Goal: Task Accomplishment & Management: Manage account settings

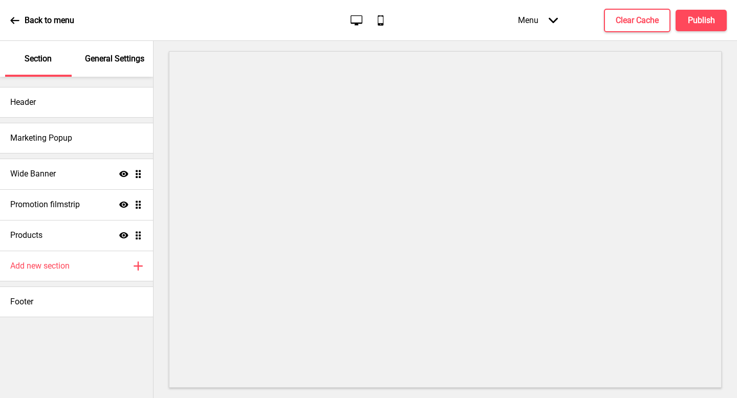
click at [140, 173] on ul "Wide Banner Show Drag Promotion filmstrip Show Drag Products Show Drag" at bounding box center [76, 205] width 153 height 92
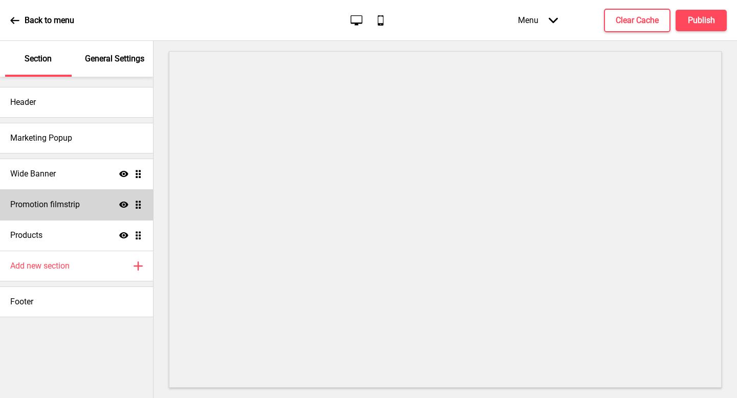
click at [141, 207] on ul "Wide Banner Show Drag Promotion filmstrip Show Drag Products Show Drag" at bounding box center [76, 205] width 153 height 92
click at [122, 205] on icon "Show" at bounding box center [123, 204] width 9 height 9
click at [124, 204] on icon "Hide" at bounding box center [123, 204] width 9 height 9
click at [72, 205] on h4 "Promotion filmstrip" at bounding box center [45, 204] width 70 height 11
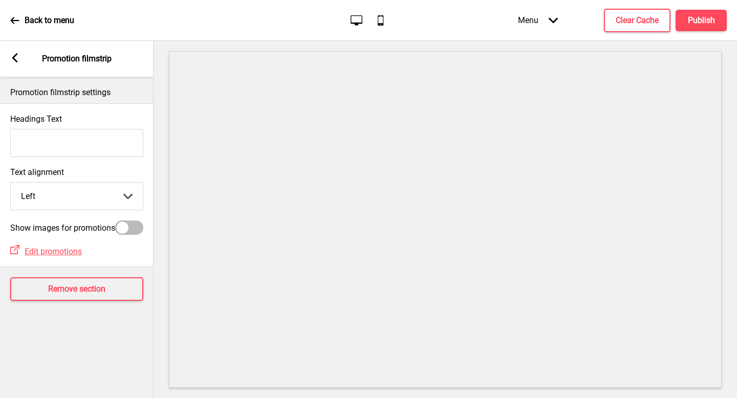
click at [12, 68] on div "Arrow left Promotion filmstrip" at bounding box center [76, 59] width 153 height 36
click at [16, 60] on rect at bounding box center [14, 57] width 9 height 9
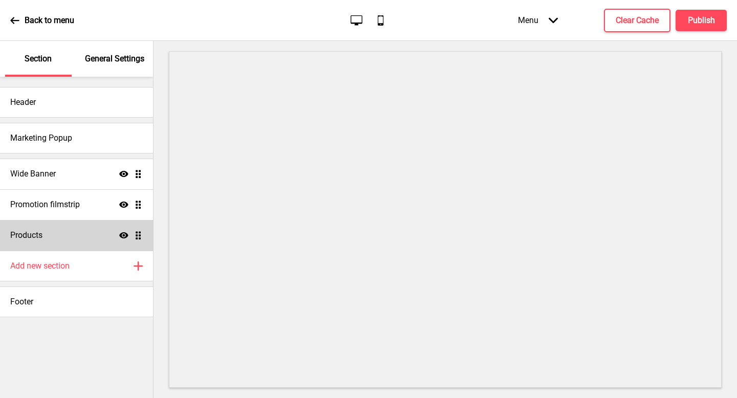
click at [138, 236] on ul "Wide Banner Show Drag Promotion filmstrip Show Drag Products Show Drag" at bounding box center [76, 205] width 153 height 92
click at [126, 237] on icon at bounding box center [123, 235] width 9 height 6
click at [126, 237] on icon "Hide" at bounding box center [123, 235] width 9 height 9
click at [126, 204] on icon at bounding box center [123, 205] width 9 height 6
click at [126, 204] on icon at bounding box center [123, 205] width 9 height 8
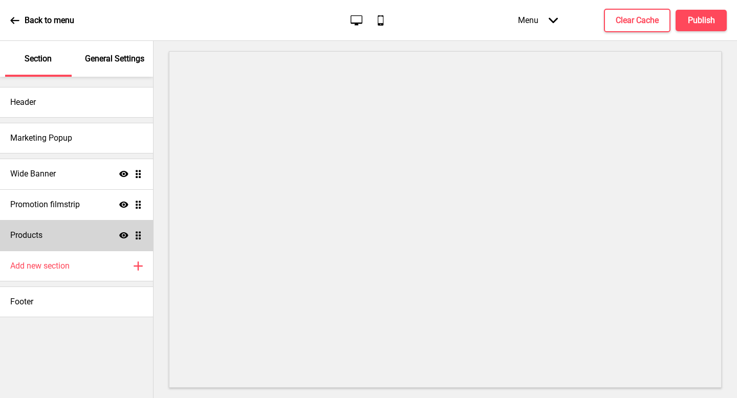
click at [140, 208] on ul "Wide Banner Show Drag Promotion filmstrip Show Drag Products Show Drag" at bounding box center [76, 205] width 153 height 92
click at [123, 205] on icon at bounding box center [123, 205] width 9 height 6
click at [125, 205] on icon at bounding box center [123, 205] width 9 height 8
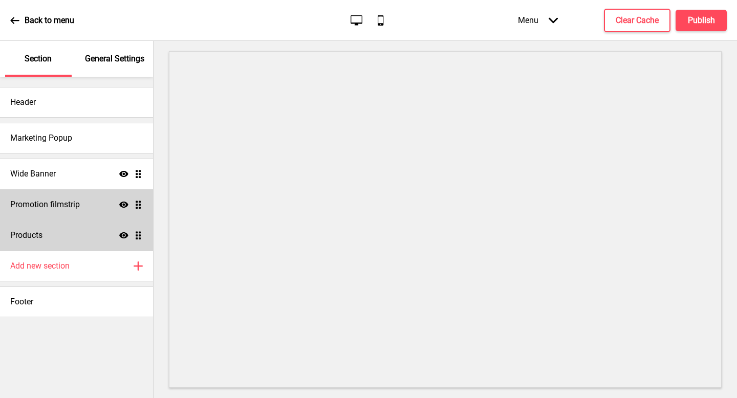
click at [138, 204] on ul "Wide Banner Show Drag Promotion filmstrip Show Drag Products Show Drag" at bounding box center [76, 205] width 153 height 92
click at [68, 203] on h4 "Promotion filmstrip" at bounding box center [45, 204] width 70 height 11
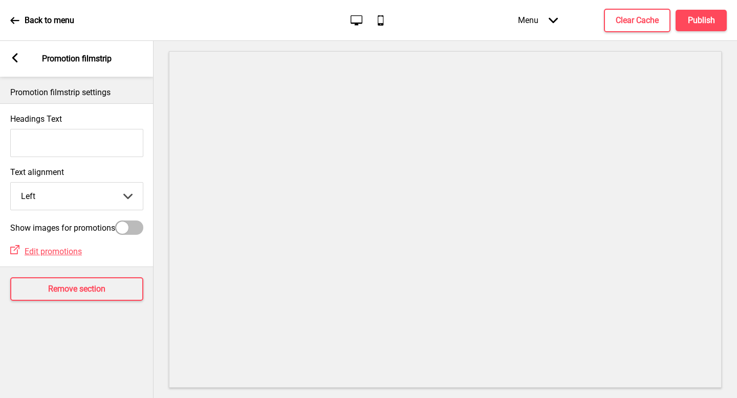
click at [127, 230] on div at bounding box center [122, 228] width 12 height 12
click at [128, 229] on div at bounding box center [129, 227] width 28 height 14
checkbox input "false"
click at [13, 62] on rect at bounding box center [14, 57] width 9 height 9
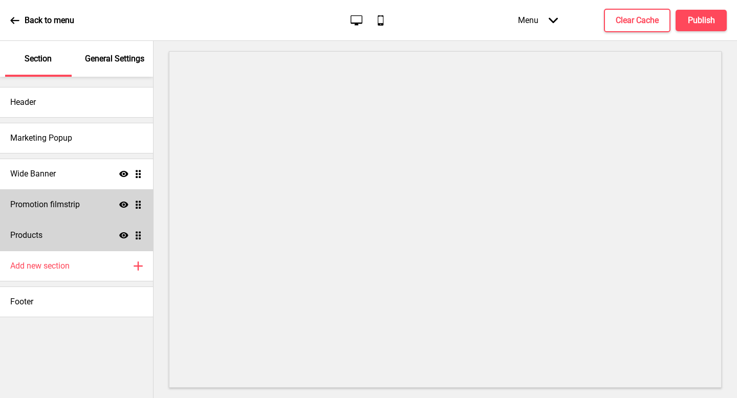
click at [64, 205] on h4 "Promotion filmstrip" at bounding box center [45, 204] width 70 height 11
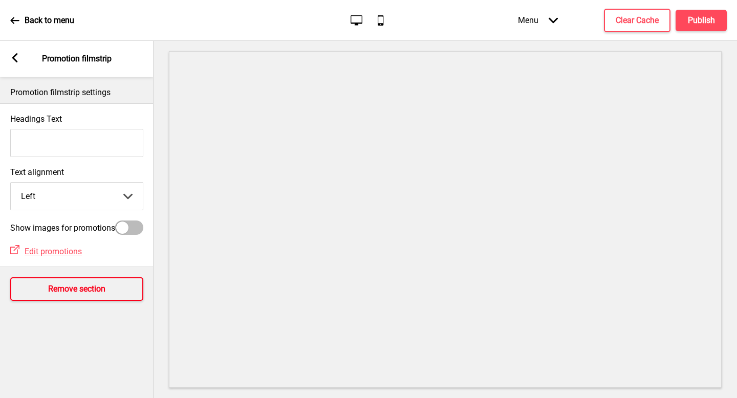
click at [62, 295] on h4 "Remove section" at bounding box center [76, 288] width 57 height 11
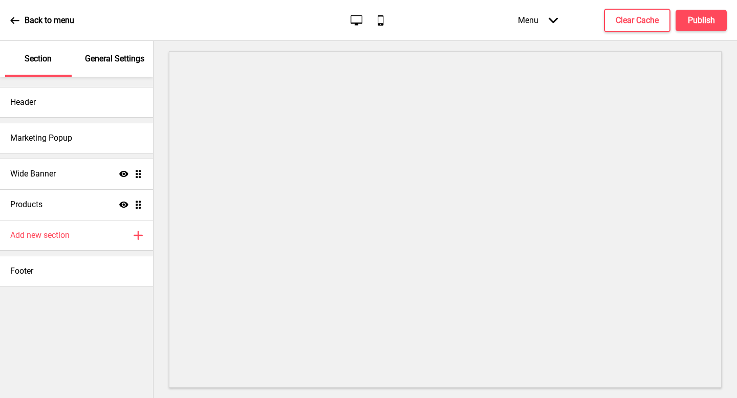
click at [123, 53] on p "General Settings" at bounding box center [114, 58] width 59 height 11
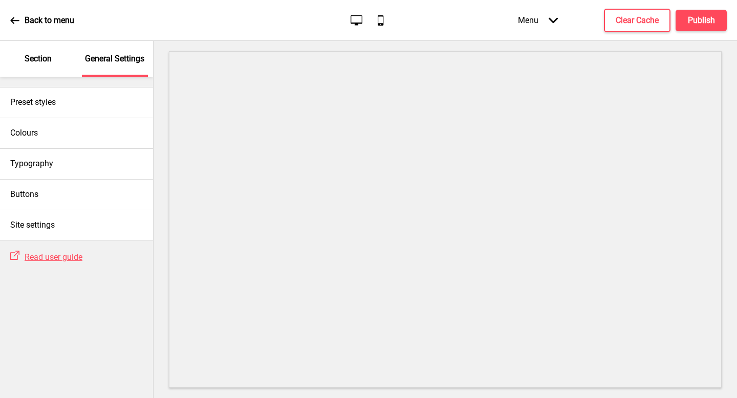
click at [36, 64] on div "Section" at bounding box center [38, 59] width 67 height 36
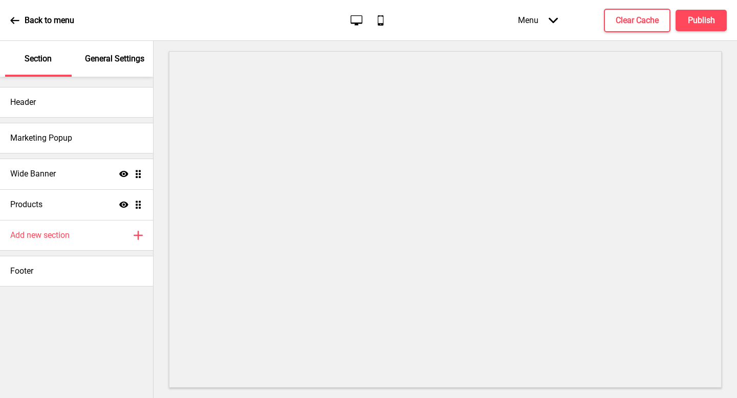
click at [101, 59] on p "General Settings" at bounding box center [114, 58] width 59 height 11
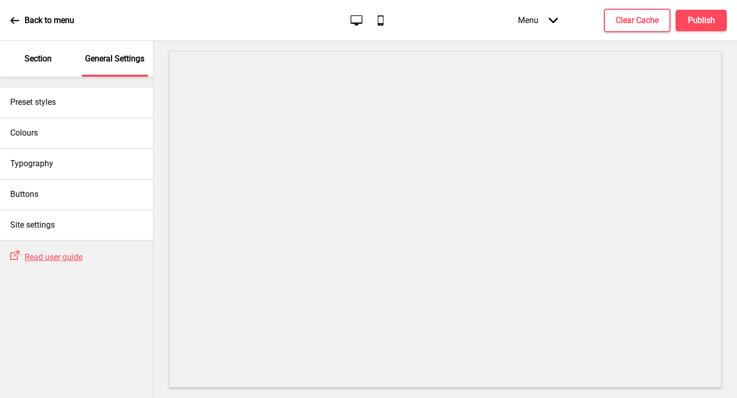
click at [39, 58] on p "Section" at bounding box center [38, 58] width 27 height 11
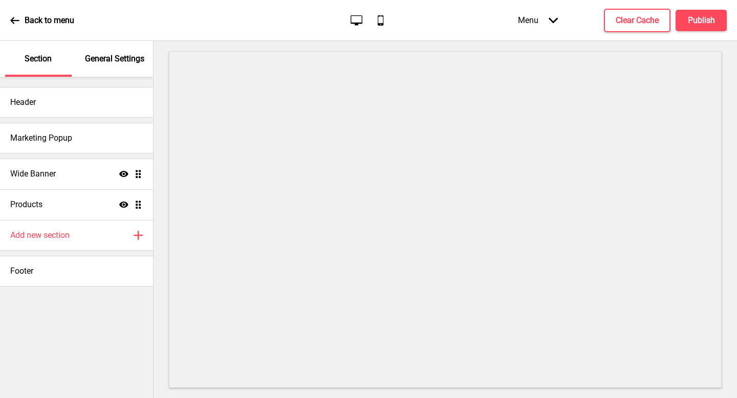
click at [104, 56] on p "General Settings" at bounding box center [114, 58] width 59 height 11
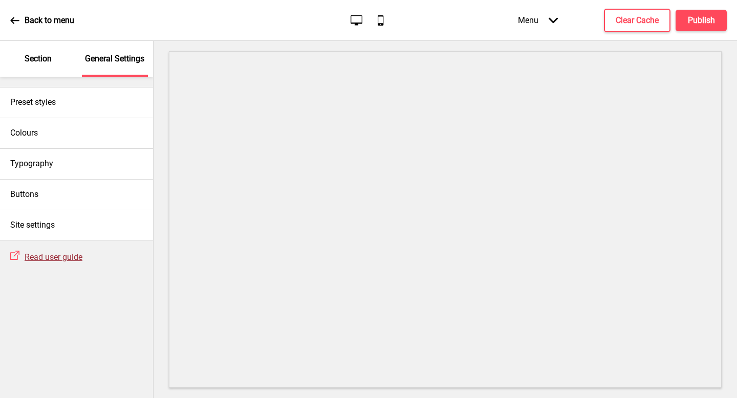
click at [40, 259] on span "Read user guide" at bounding box center [54, 257] width 58 height 10
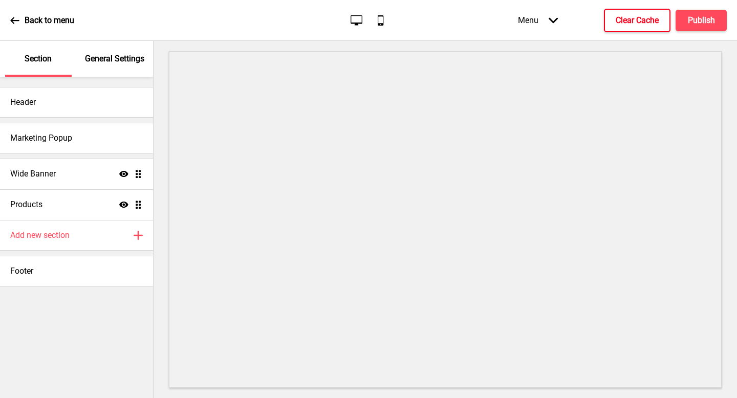
click at [643, 16] on h4 "Clear Cache" at bounding box center [636, 20] width 43 height 11
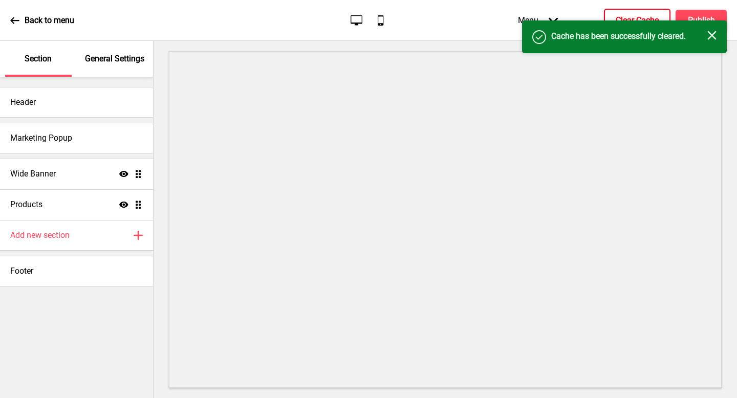
click at [712, 38] on icon "Close" at bounding box center [711, 35] width 9 height 9
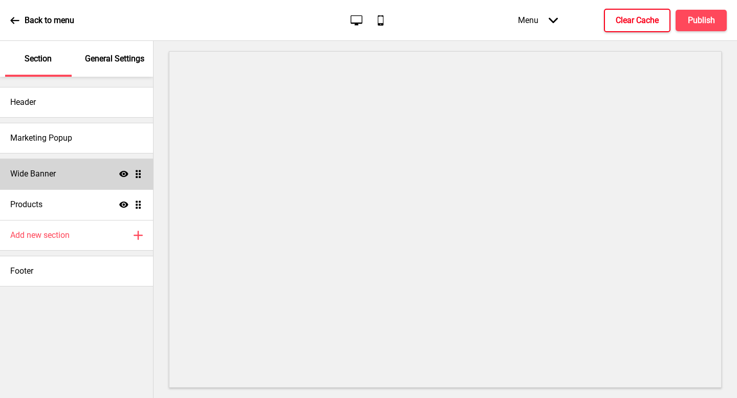
click at [69, 172] on div "Wide Banner Show Drag" at bounding box center [76, 174] width 153 height 31
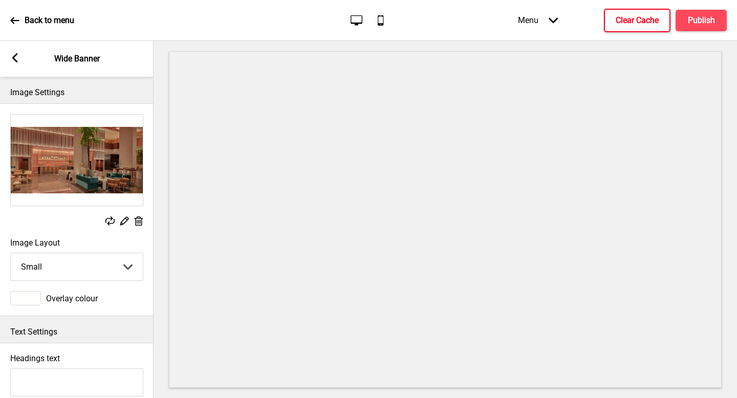
click at [17, 59] on rect at bounding box center [14, 57] width 9 height 9
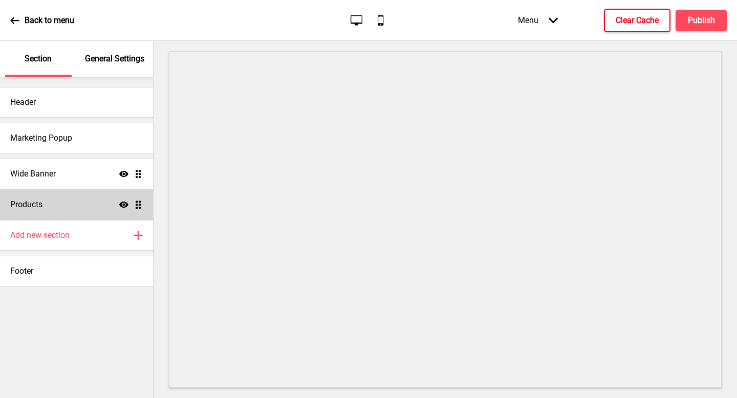
click at [27, 209] on h4 "Products" at bounding box center [26, 204] width 32 height 11
select select "list"
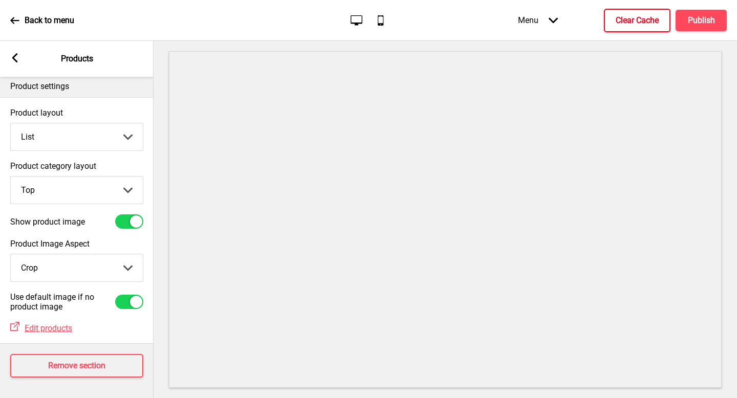
scroll to position [14, 0]
click at [20, 64] on div "Arrow left Products" at bounding box center [76, 59] width 153 height 36
click at [15, 60] on icon at bounding box center [15, 57] width 6 height 9
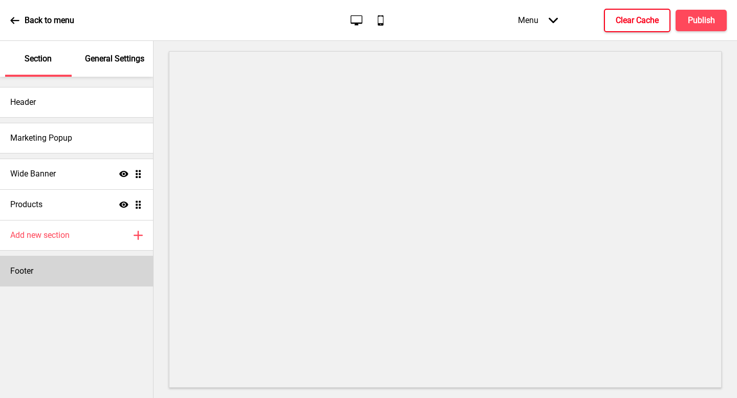
click at [28, 275] on h4 "Footer" at bounding box center [21, 271] width 23 height 11
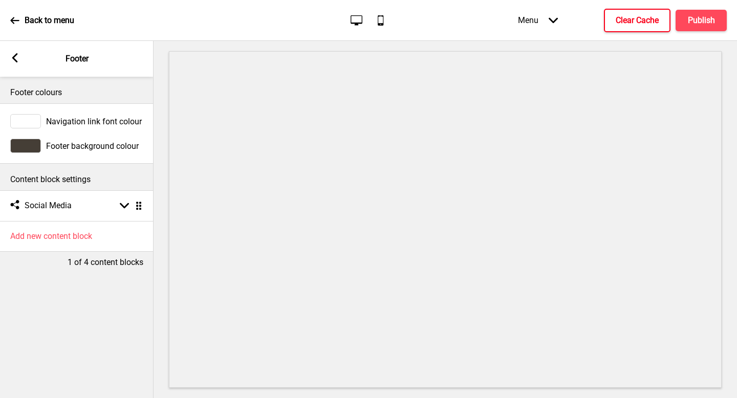
click at [15, 57] on g at bounding box center [14, 57] width 9 height 9
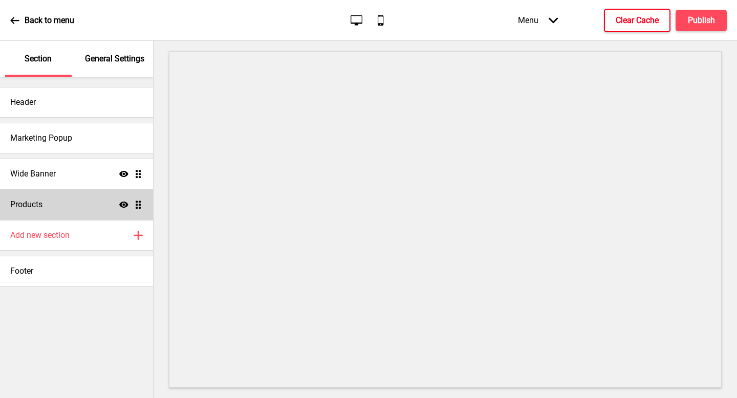
click at [72, 203] on div "Products Show Drag" at bounding box center [76, 204] width 153 height 31
select select "list"
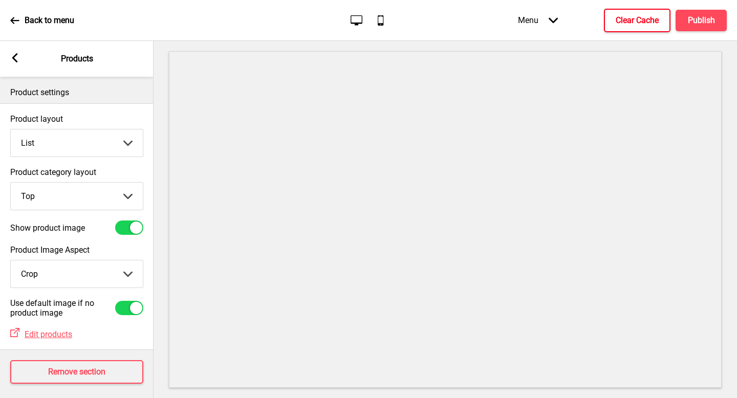
click at [21, 60] on div "Arrow left Products" at bounding box center [76, 59] width 153 height 36
click at [14, 57] on rect at bounding box center [14, 57] width 9 height 9
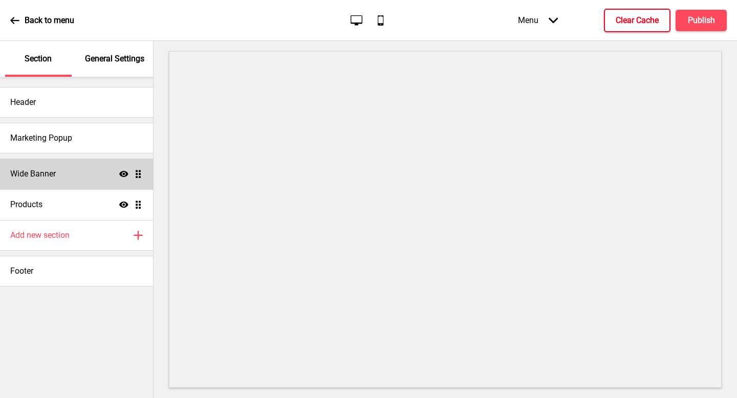
click at [52, 172] on h4 "Wide Banner" at bounding box center [33, 173] width 46 height 11
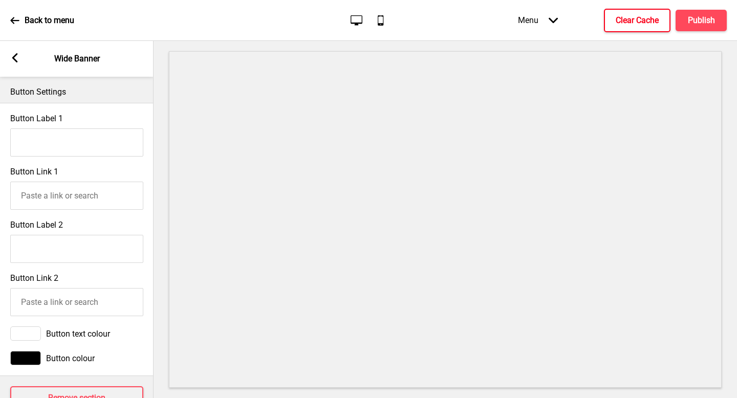
scroll to position [490, 0]
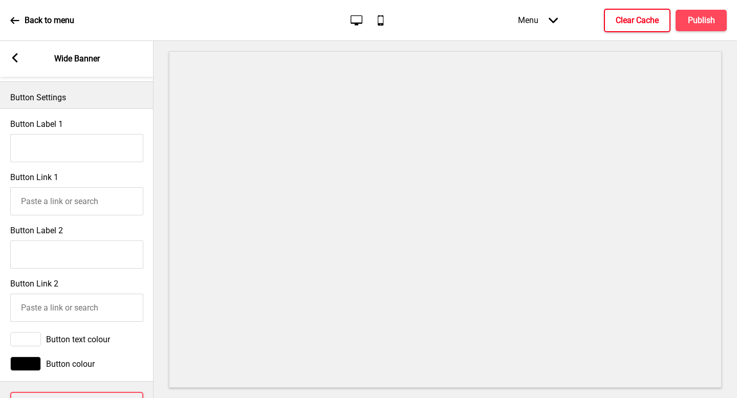
click at [18, 54] on rect at bounding box center [14, 57] width 9 height 9
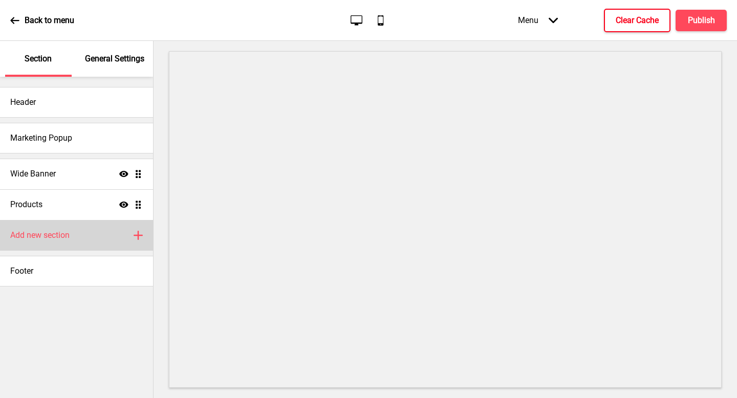
click at [46, 233] on h4 "Add new section" at bounding box center [39, 235] width 59 height 11
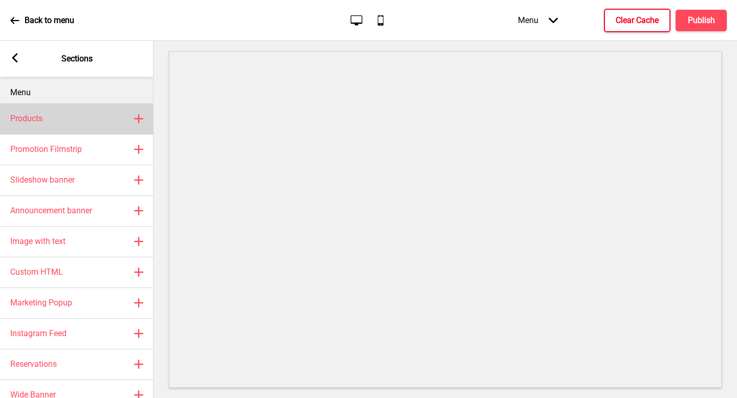
click at [138, 120] on icon at bounding box center [139, 119] width 8 height 8
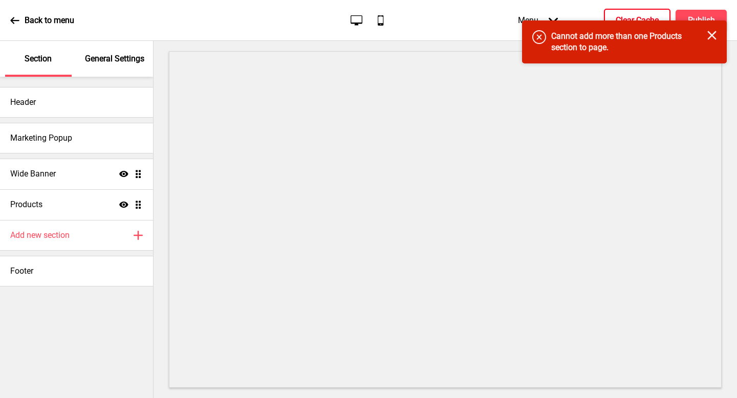
click at [717, 37] on div "Error Cannot add more than one Products section to page. Close" at bounding box center [624, 41] width 205 height 43
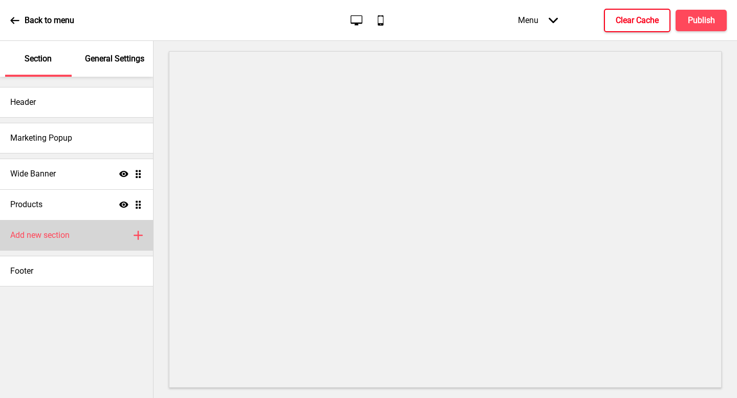
click at [139, 237] on icon "Plus" at bounding box center [138, 235] width 9 height 9
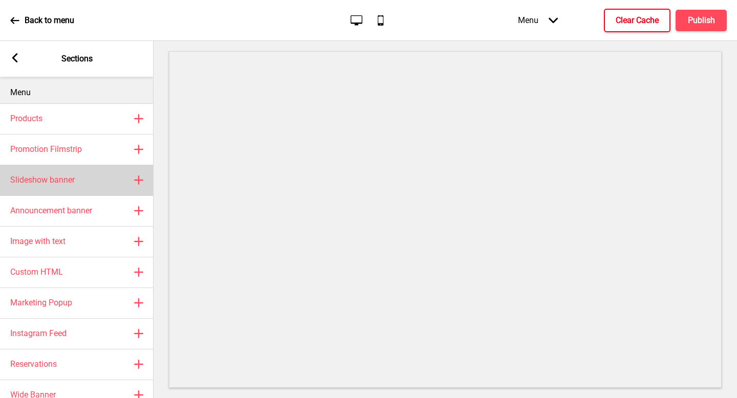
click at [138, 177] on icon at bounding box center [139, 180] width 8 height 8
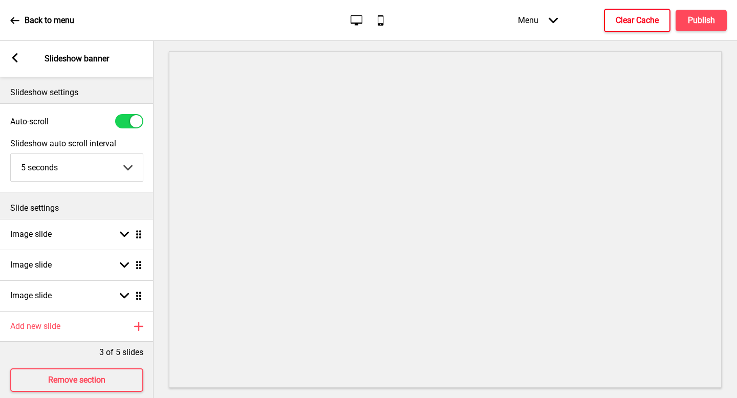
click at [16, 57] on rect at bounding box center [14, 57] width 9 height 9
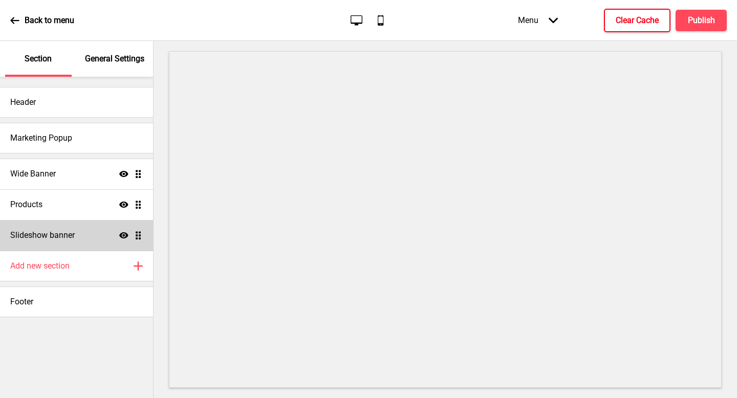
click at [140, 235] on ul "Wide Banner Show Drag Products Show Drag Slideshow banner Show Drag" at bounding box center [76, 205] width 153 height 92
click at [123, 236] on icon at bounding box center [123, 235] width 9 height 6
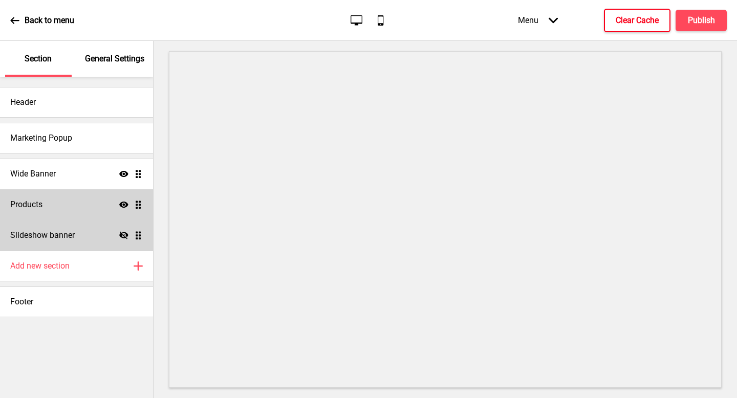
click at [123, 208] on icon "Show" at bounding box center [123, 204] width 9 height 9
click at [123, 207] on icon at bounding box center [123, 205] width 9 height 8
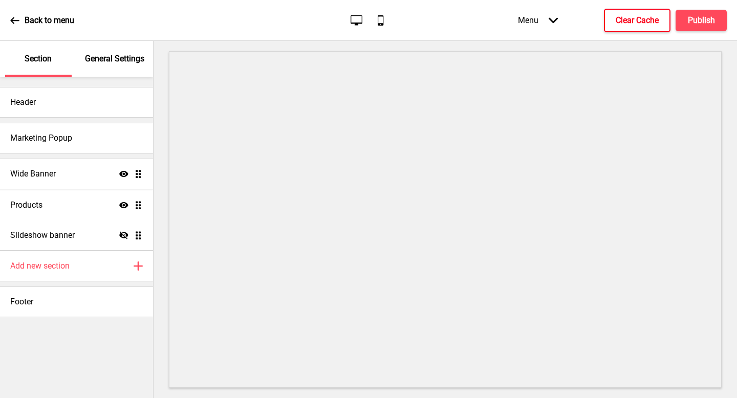
click at [138, 206] on ul "Wide Banner Show Drag Products Show Drag Slideshow banner Hide Drag" at bounding box center [76, 205] width 153 height 92
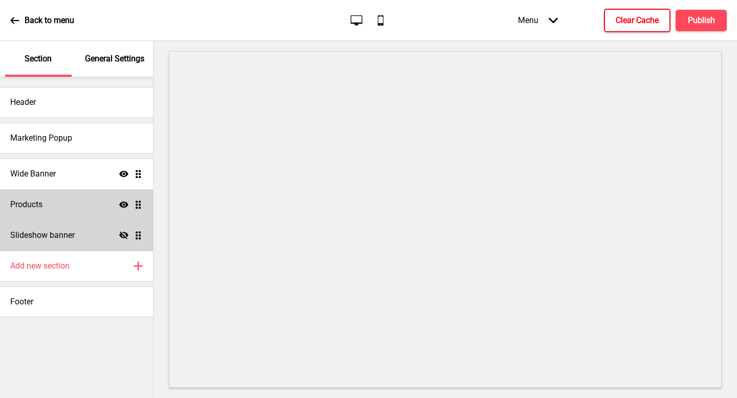
click at [38, 206] on h4 "Products" at bounding box center [26, 204] width 32 height 11
select select "list"
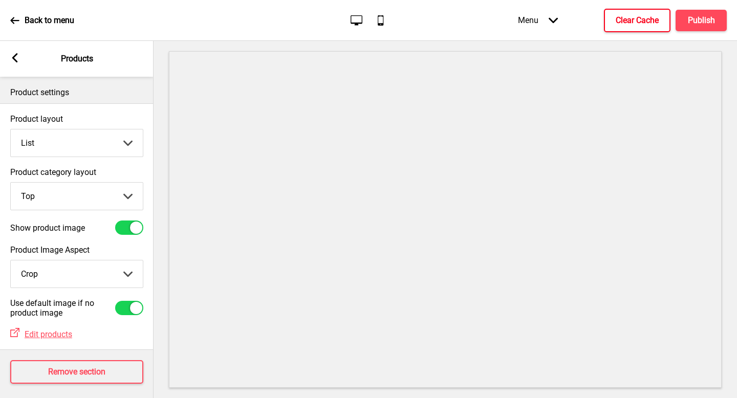
click at [100, 150] on select "Grid List" at bounding box center [77, 142] width 132 height 27
click at [97, 198] on select "Top Side" at bounding box center [77, 196] width 132 height 27
click at [11, 183] on select "Top Side" at bounding box center [77, 196] width 132 height 27
click at [17, 63] on div "Arrow left" at bounding box center [14, 58] width 9 height 11
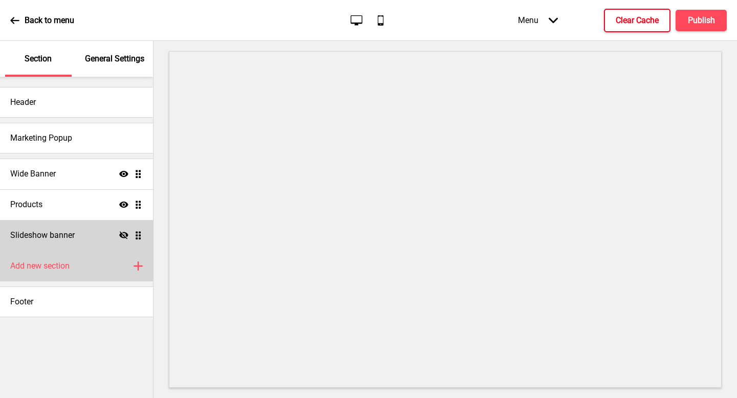
click at [50, 271] on h4 "Add new section" at bounding box center [39, 265] width 59 height 11
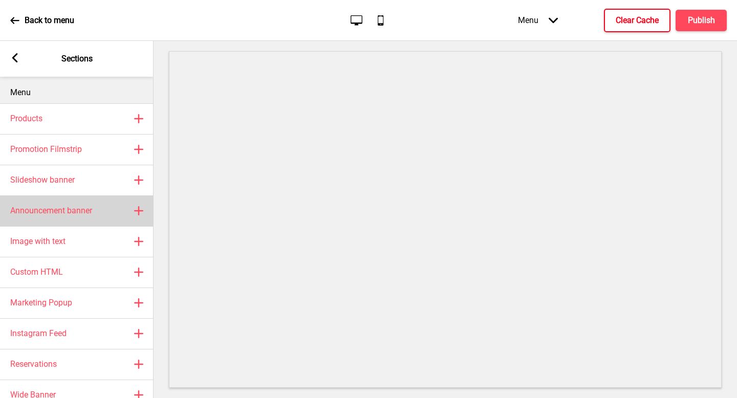
click at [64, 210] on h4 "Announcement banner" at bounding box center [51, 210] width 82 height 11
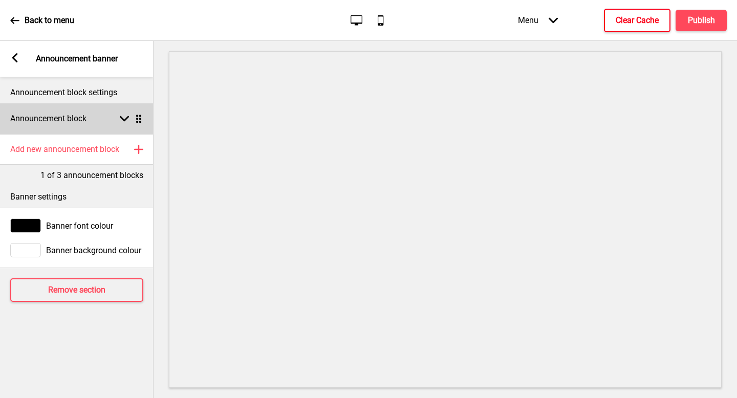
click at [127, 117] on icon at bounding box center [124, 119] width 9 height 6
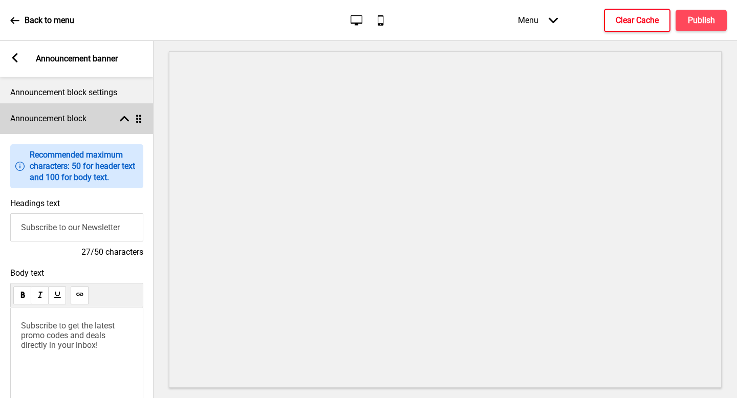
click at [126, 117] on rect at bounding box center [124, 118] width 9 height 9
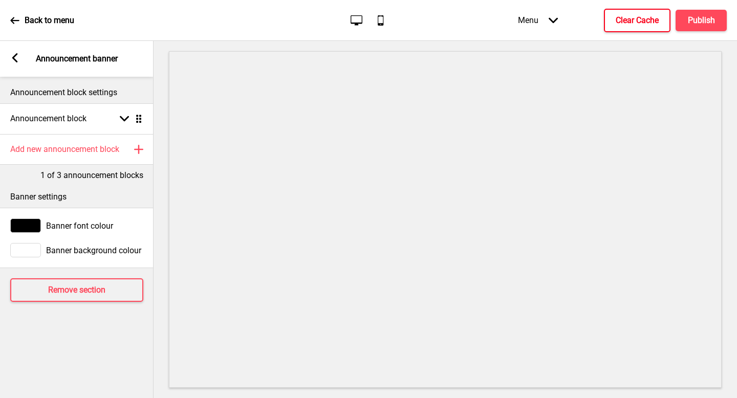
click at [17, 57] on rect at bounding box center [14, 57] width 9 height 9
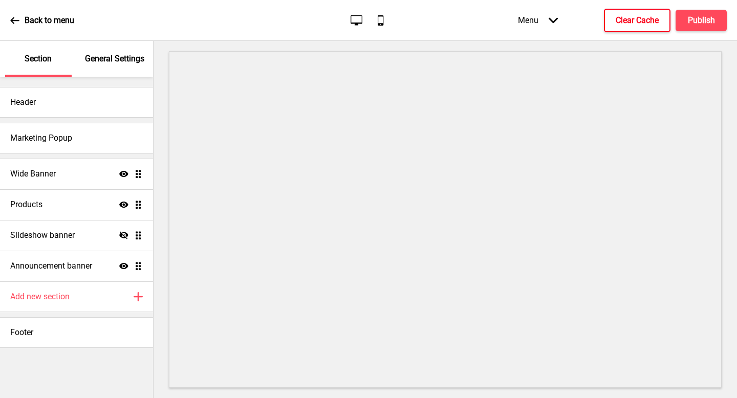
click at [138, 233] on ul "Wide Banner Show Drag Products Show Drag Slideshow banner Hide Drag Announcemen…" at bounding box center [76, 220] width 153 height 123
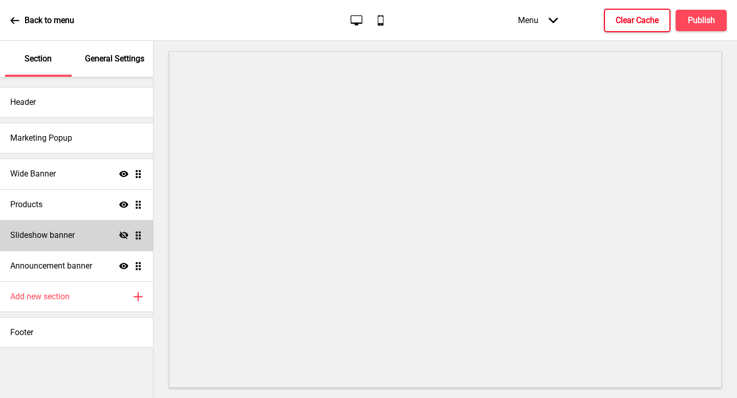
click at [52, 232] on h4 "Slideshow banner" at bounding box center [42, 235] width 64 height 11
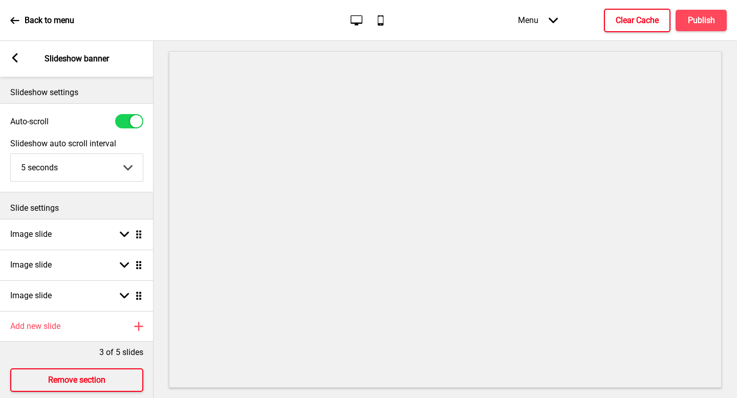
click at [55, 374] on button "Remove section" at bounding box center [76, 380] width 133 height 24
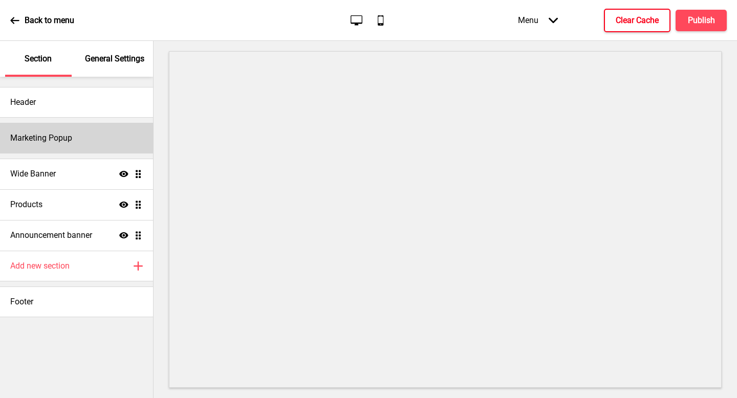
click at [66, 138] on h4 "Marketing Popup" at bounding box center [41, 138] width 62 height 11
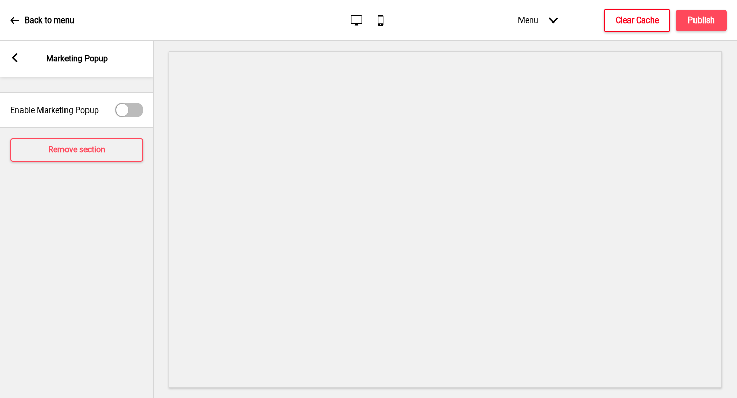
click at [13, 60] on rect at bounding box center [14, 57] width 9 height 9
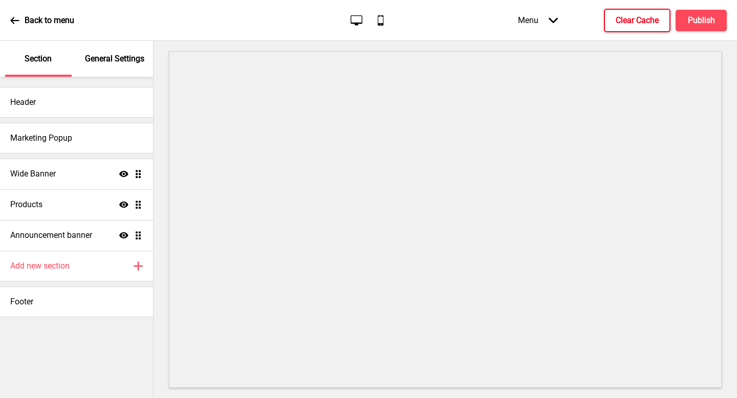
click at [126, 206] on icon at bounding box center [123, 205] width 9 height 6
click at [124, 205] on icon at bounding box center [123, 205] width 9 height 8
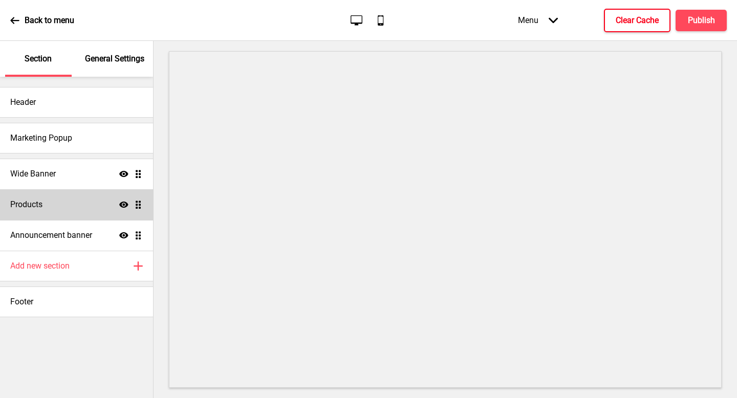
click at [41, 205] on h4 "Products" at bounding box center [26, 204] width 32 height 11
select select "list"
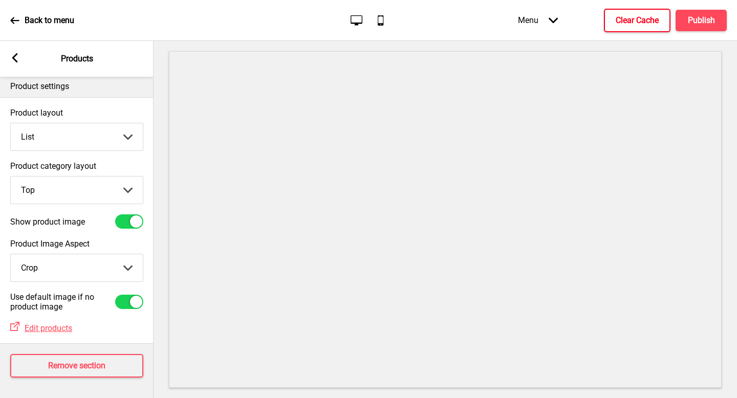
scroll to position [14, 0]
click at [56, 323] on span "Edit products" at bounding box center [49, 328] width 48 height 10
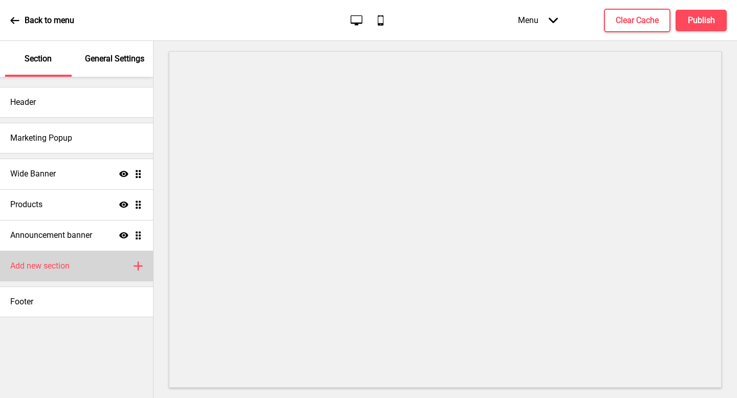
click at [85, 266] on div "Add new section Plus" at bounding box center [76, 266] width 153 height 31
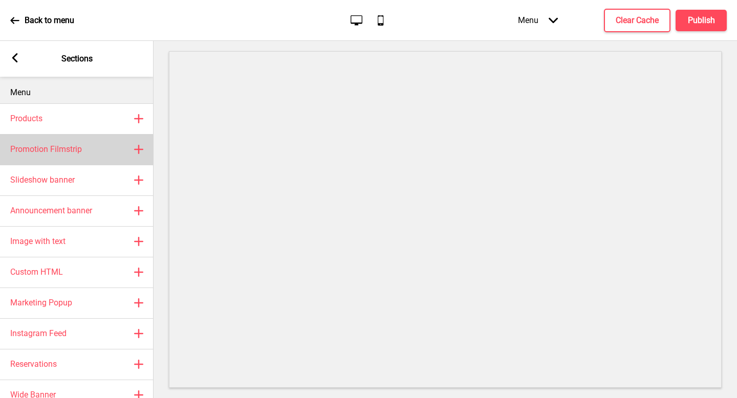
click at [140, 150] on rect at bounding box center [139, 149] width 12 height 12
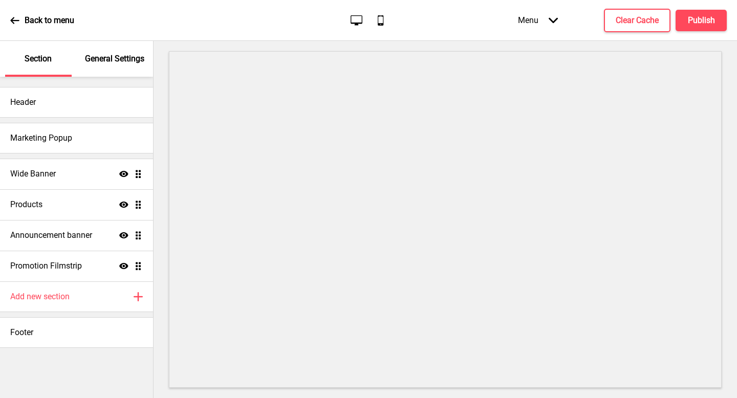
select select "center"
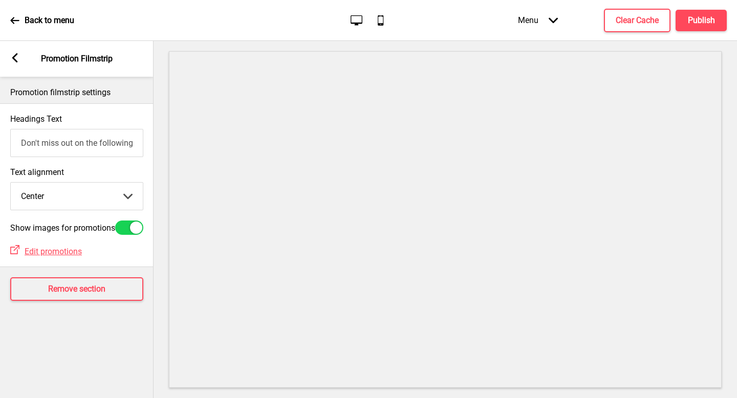
click at [91, 144] on input "Don't miss out on the following promotion(s)!" at bounding box center [76, 143] width 133 height 28
drag, startPoint x: 26, startPoint y: 142, endPoint x: 0, endPoint y: 157, distance: 29.6
click at [0, 157] on div "Headings Text Don't miss out on the following promotion(s)!" at bounding box center [76, 135] width 153 height 53
click at [13, 57] on icon at bounding box center [15, 57] width 6 height 9
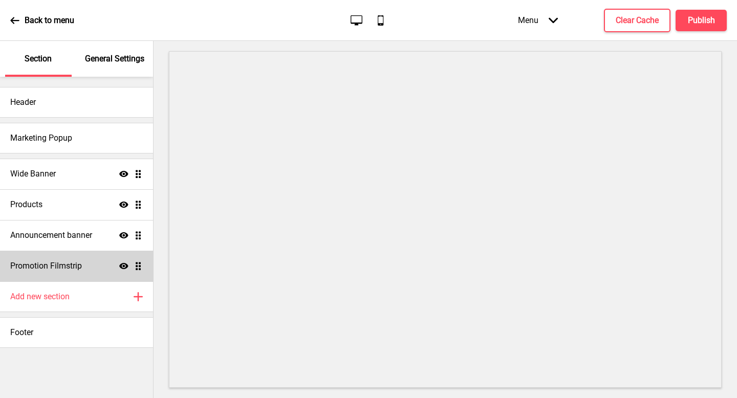
click at [139, 268] on ul "Wide Banner Show Drag Products Show Drag Announcement banner Show Drag Promotio…" at bounding box center [76, 220] width 153 height 123
click at [138, 267] on ul "Wide Banner Show Drag Products Show Drag Announcement banner Show Drag Promotio…" at bounding box center [76, 220] width 153 height 123
click at [91, 269] on div "Promotion Filmstrip Show Drag" at bounding box center [76, 266] width 153 height 31
select select "center"
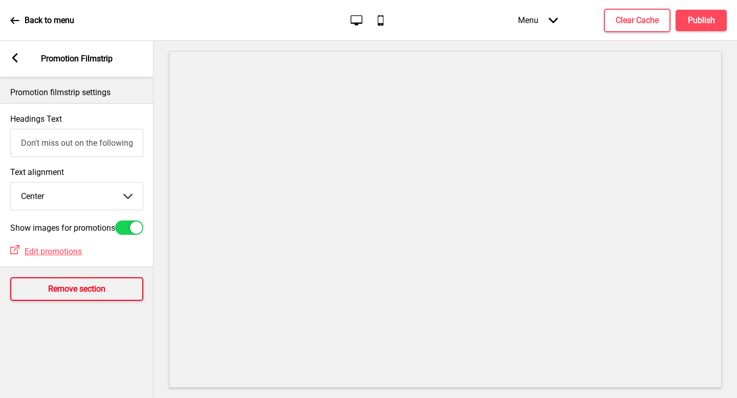
click at [84, 292] on h4 "Remove section" at bounding box center [76, 288] width 57 height 11
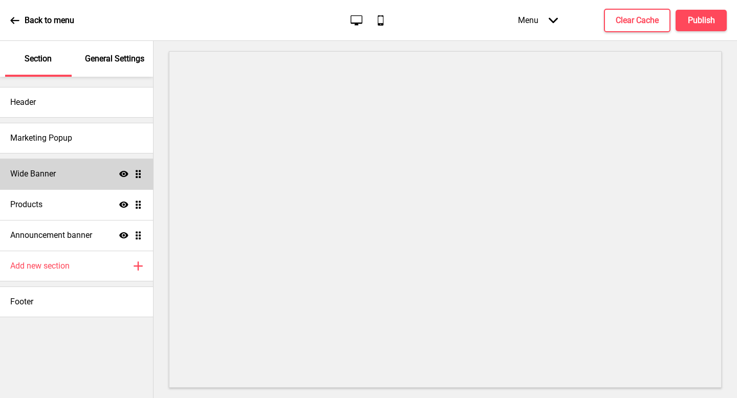
click at [98, 183] on div "Wide Banner Show Drag" at bounding box center [76, 174] width 153 height 31
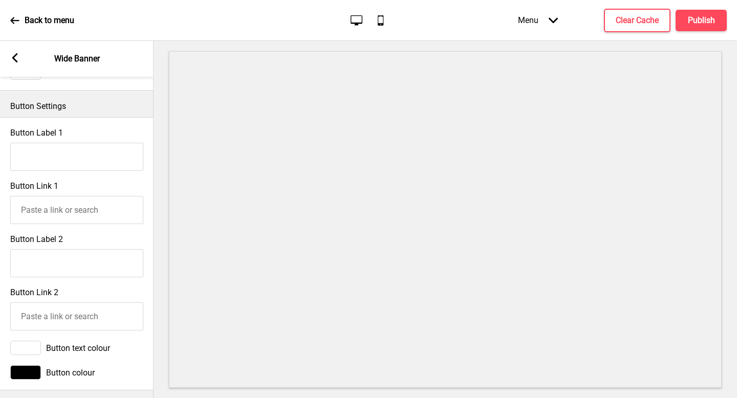
scroll to position [536, 0]
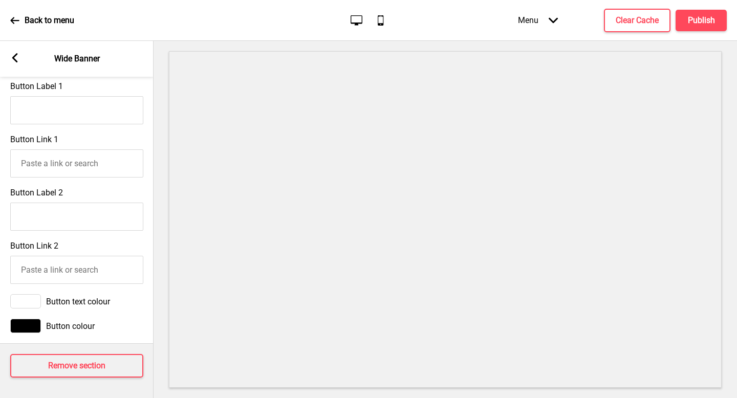
click at [12, 57] on icon at bounding box center [15, 57] width 6 height 9
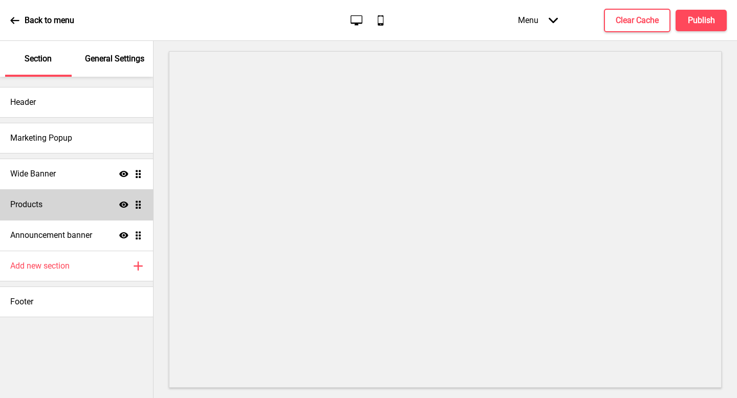
click at [42, 206] on h4 "Products" at bounding box center [26, 204] width 32 height 11
select select "list"
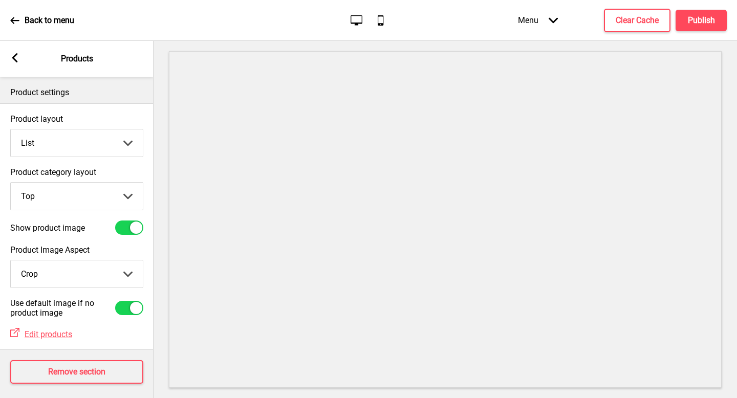
click at [133, 227] on div at bounding box center [136, 228] width 12 height 12
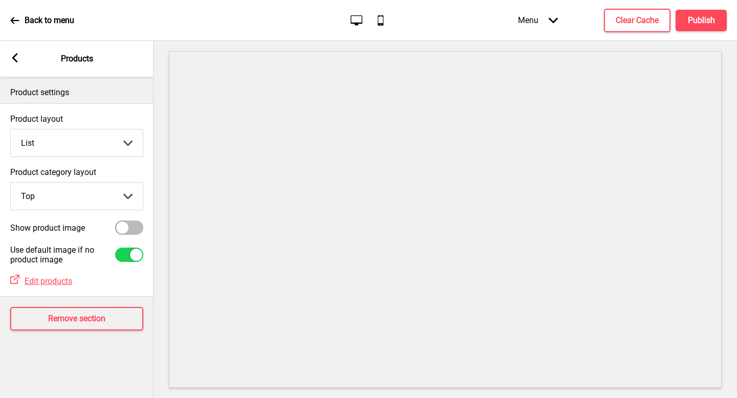
click at [128, 227] on div at bounding box center [129, 227] width 28 height 14
checkbox input "true"
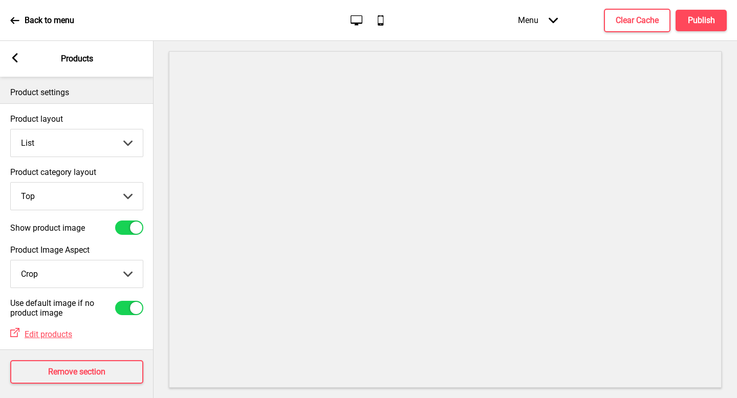
click at [131, 305] on div at bounding box center [136, 308] width 12 height 12
click at [125, 307] on div at bounding box center [122, 308] width 12 height 12
checkbox input "true"
click at [129, 146] on select "Grid List" at bounding box center [77, 142] width 132 height 27
select select "grid"
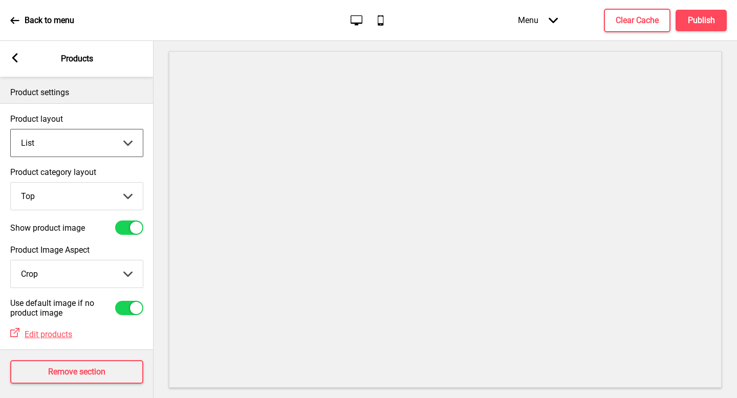
click at [11, 129] on select "Grid List" at bounding box center [77, 142] width 132 height 27
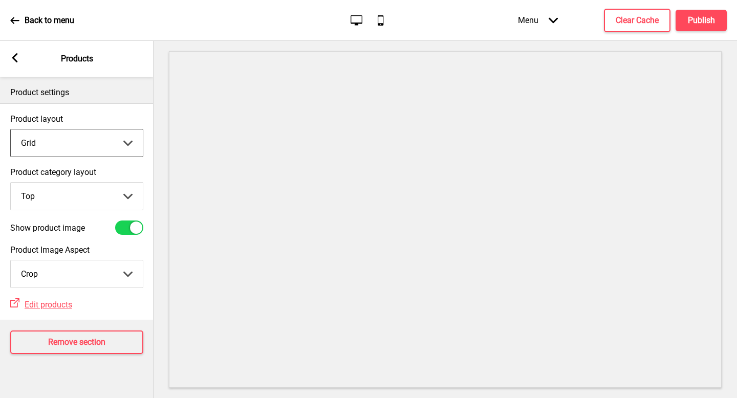
click at [130, 200] on select "Top Side" at bounding box center [77, 196] width 132 height 27
click at [11, 183] on select "Top Side" at bounding box center [77, 196] width 132 height 27
click at [128, 199] on select "Top Side" at bounding box center [77, 196] width 132 height 27
select select "side"
click at [11, 183] on select "Top Side" at bounding box center [77, 196] width 132 height 27
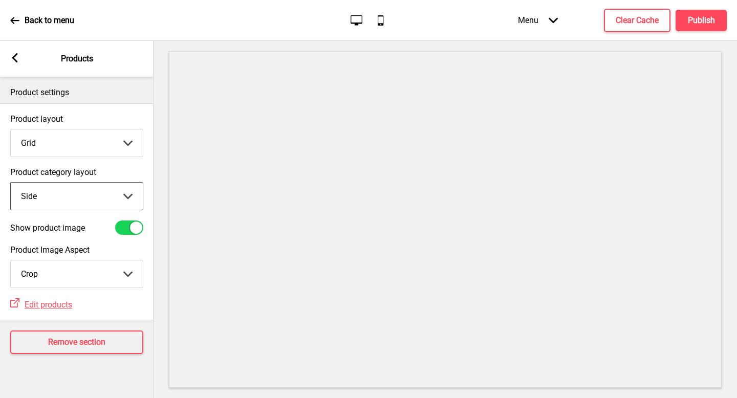
click at [126, 197] on select "Top Side" at bounding box center [77, 196] width 132 height 27
click at [11, 183] on select "Top Side" at bounding box center [77, 196] width 132 height 27
click at [16, 56] on rect at bounding box center [14, 57] width 9 height 9
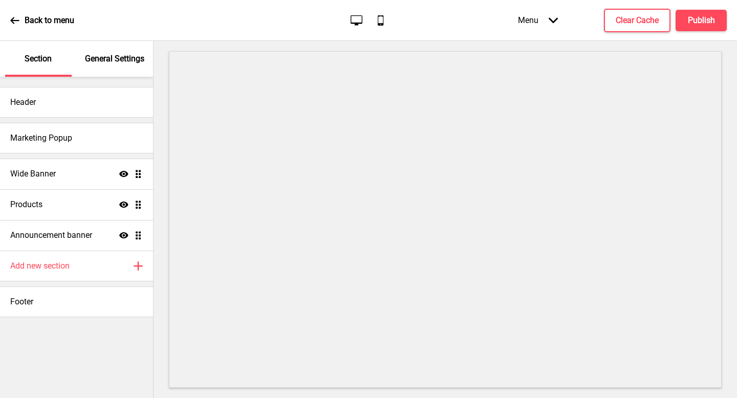
click at [121, 61] on p "General Settings" at bounding box center [114, 58] width 59 height 11
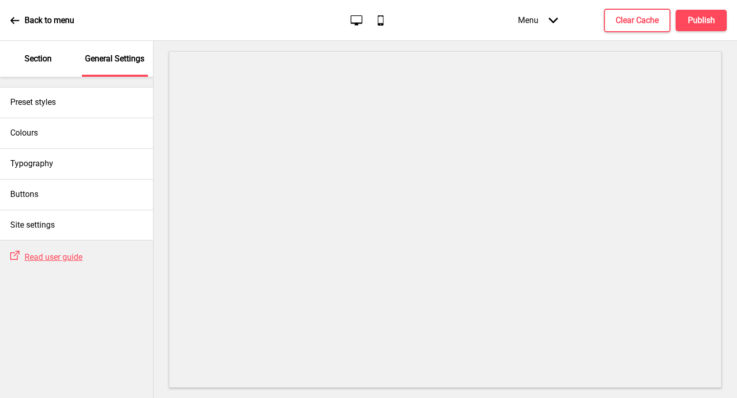
click at [45, 62] on p "Section" at bounding box center [38, 58] width 27 height 11
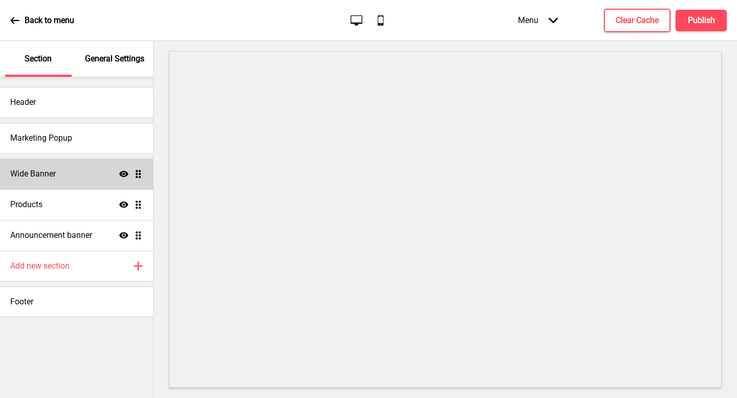
click at [88, 185] on div "Wide Banner Show Drag" at bounding box center [76, 174] width 153 height 31
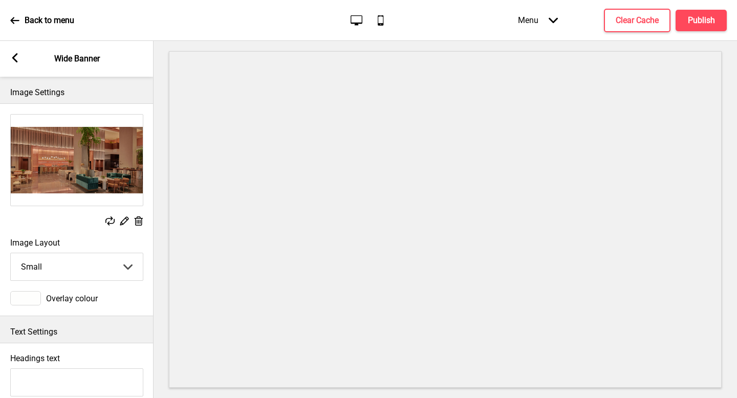
click at [16, 62] on icon at bounding box center [15, 57] width 6 height 9
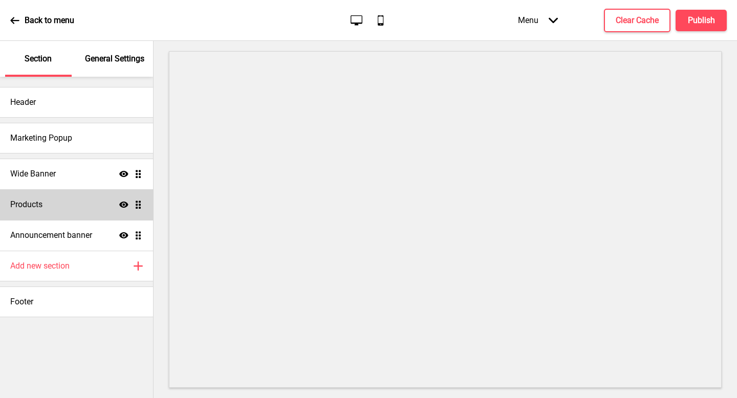
click at [72, 205] on div "Products Show Drag" at bounding box center [76, 204] width 153 height 31
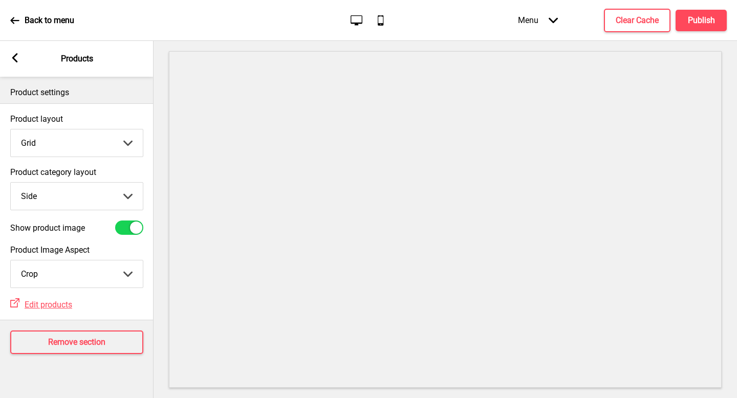
click at [123, 198] on select "Top Side" at bounding box center [77, 196] width 132 height 27
select select "top"
click at [11, 183] on select "Top Side" at bounding box center [77, 196] width 132 height 27
click at [55, 302] on span "Edit products" at bounding box center [49, 305] width 48 height 10
